Goal: Information Seeking & Learning: Understand process/instructions

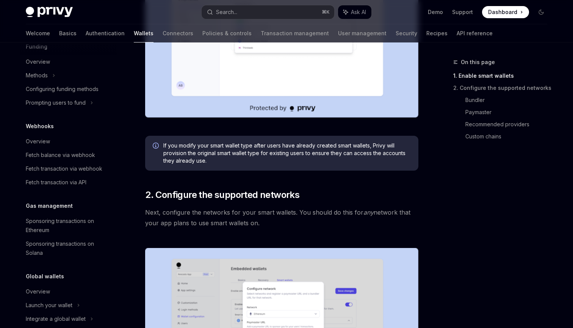
scroll to position [388, 0]
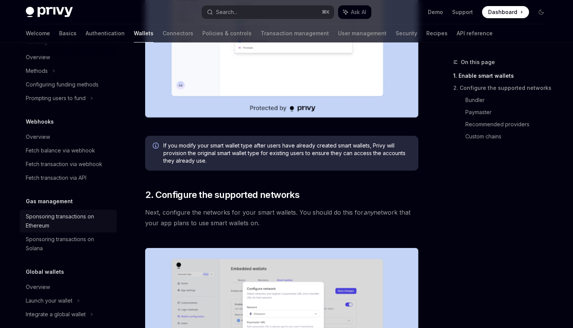
click at [77, 222] on div "Sponsoring transactions on Ethereum" at bounding box center [69, 221] width 86 height 18
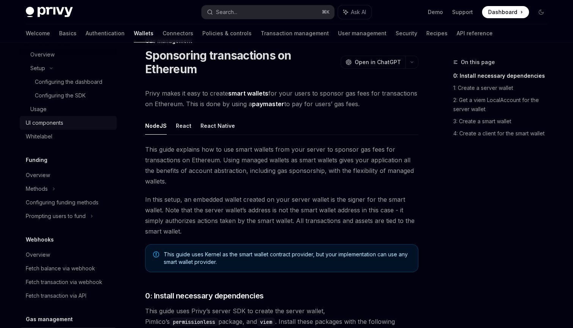
scroll to position [191, 0]
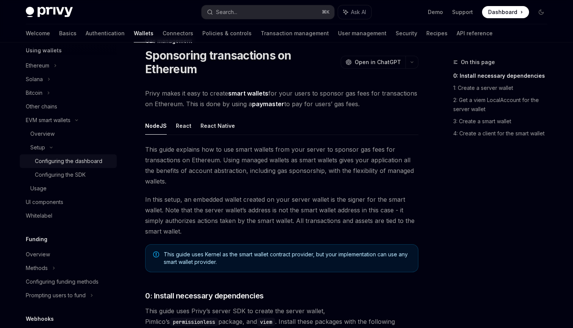
click at [57, 161] on div "Configuring the dashboard" at bounding box center [68, 161] width 67 height 9
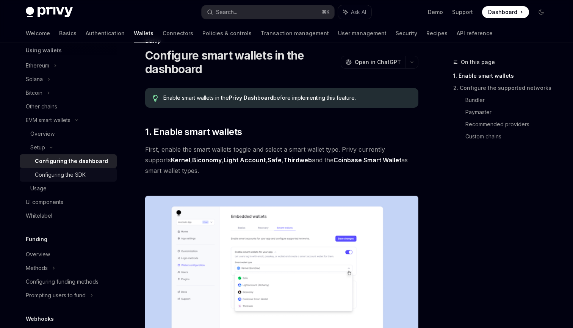
click at [61, 176] on div "Configuring the SDK" at bounding box center [60, 174] width 51 height 9
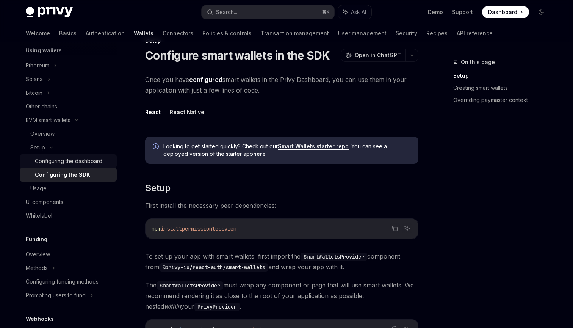
click at [99, 164] on div "Configuring the dashboard" at bounding box center [68, 161] width 67 height 9
type textarea "*"
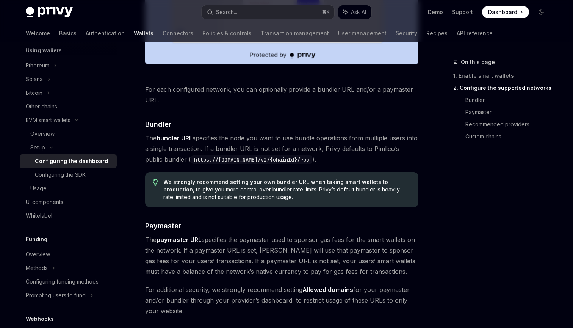
scroll to position [605, 0]
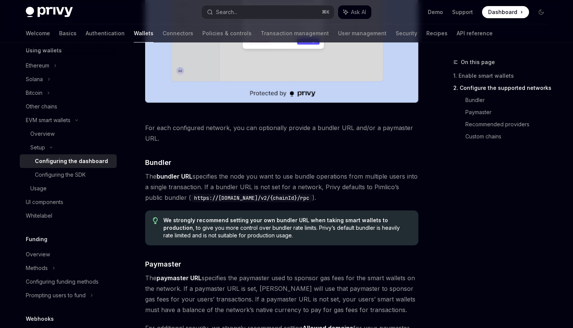
click at [242, 194] on code "https://[DOMAIN_NAME]/v2/{chainId}/rpc" at bounding box center [251, 198] width 121 height 8
